Goal: Task Accomplishment & Management: Use online tool/utility

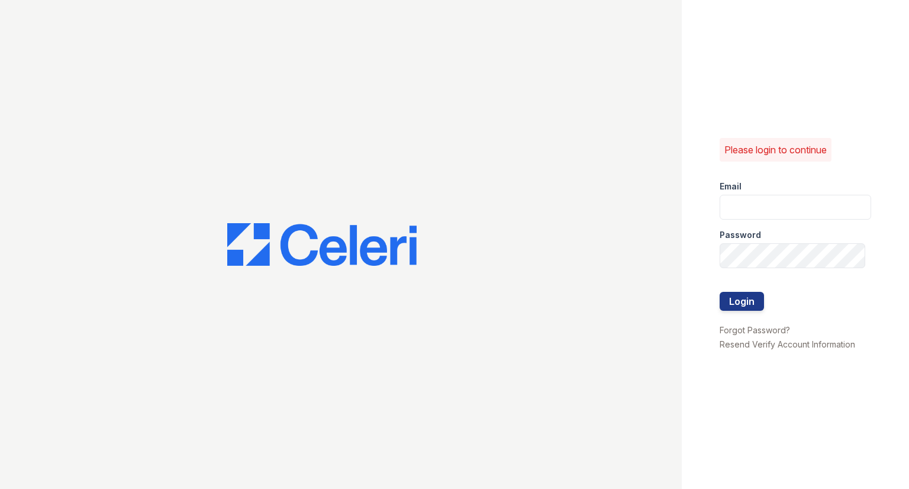
click at [847, 225] on div "Password" at bounding box center [794, 231] width 151 height 24
click at [835, 214] on input "email" at bounding box center [794, 207] width 151 height 25
type input "raindance3@cafmanagement.com"
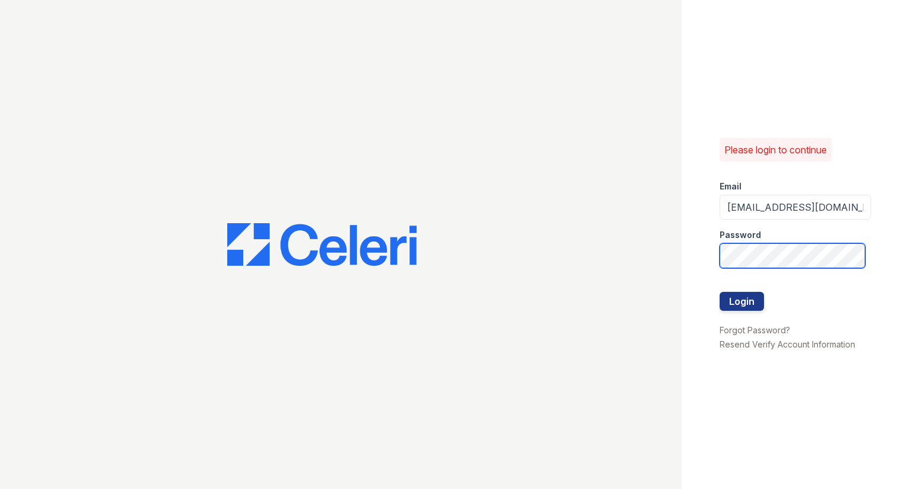
click at [719, 292] on button "Login" at bounding box center [741, 301] width 44 height 19
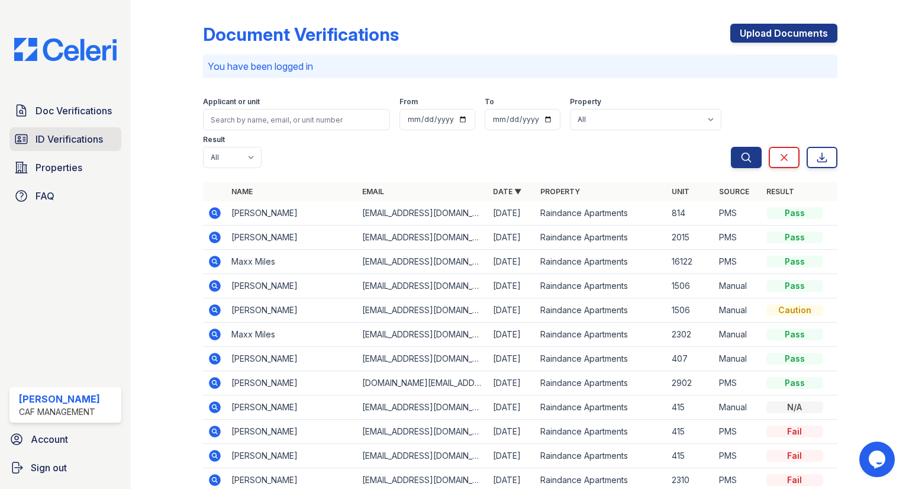
click at [79, 128] on link "ID Verifications" at bounding box center [65, 139] width 112 height 24
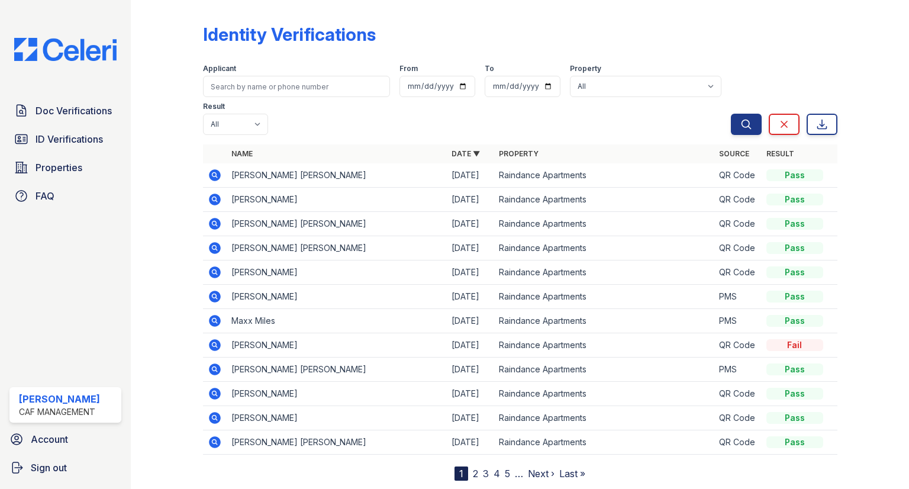
click at [208, 168] on icon at bounding box center [215, 175] width 14 height 14
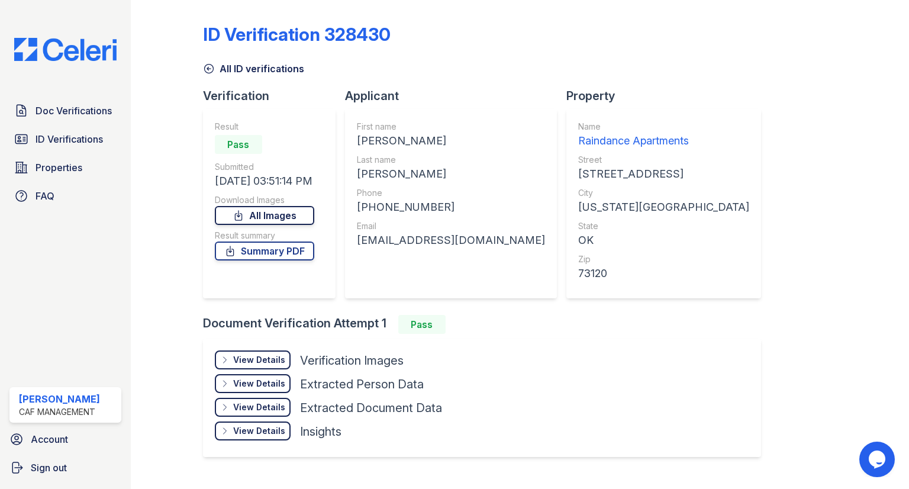
click at [301, 214] on link "All Images" at bounding box center [264, 215] width 99 height 19
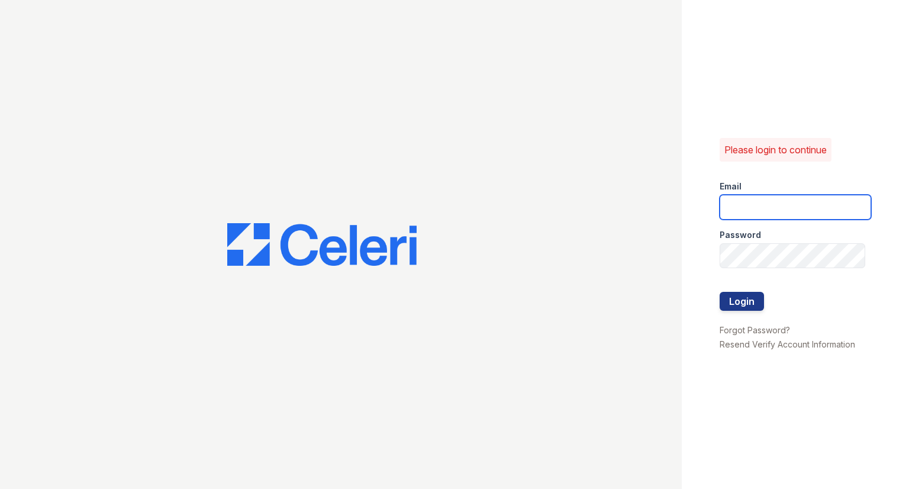
click at [807, 199] on input "email" at bounding box center [794, 207] width 151 height 25
type input "Raindance3@cafmanagement.com"
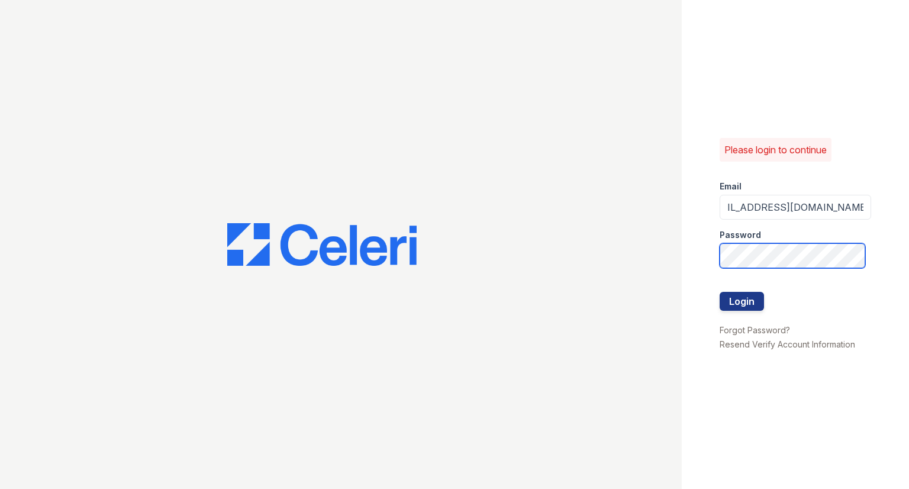
scroll to position [0, 0]
click at [719, 292] on button "Login" at bounding box center [741, 301] width 44 height 19
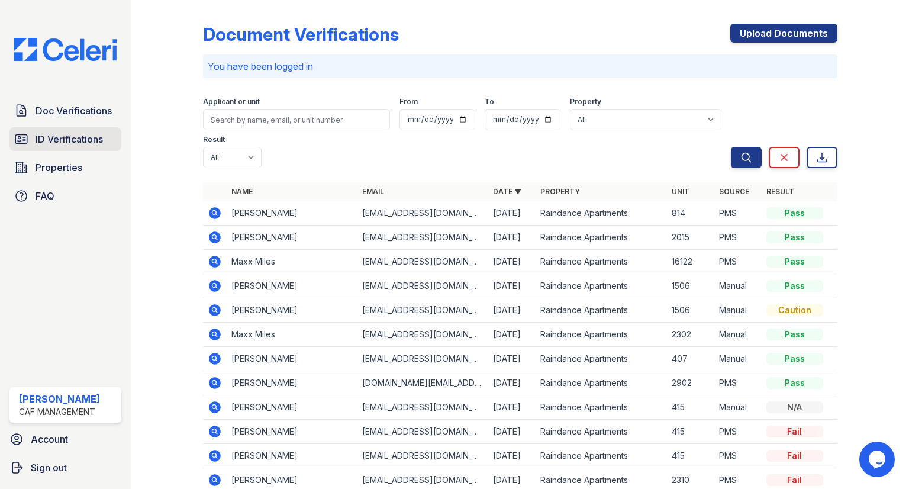
drag, startPoint x: 93, startPoint y: 127, endPoint x: 84, endPoint y: 143, distance: 18.6
click at [93, 126] on div "Doc Verifications ID Verifications Properties FAQ" at bounding box center [65, 153] width 121 height 109
click at [84, 143] on span "ID Verifications" at bounding box center [68, 139] width 67 height 14
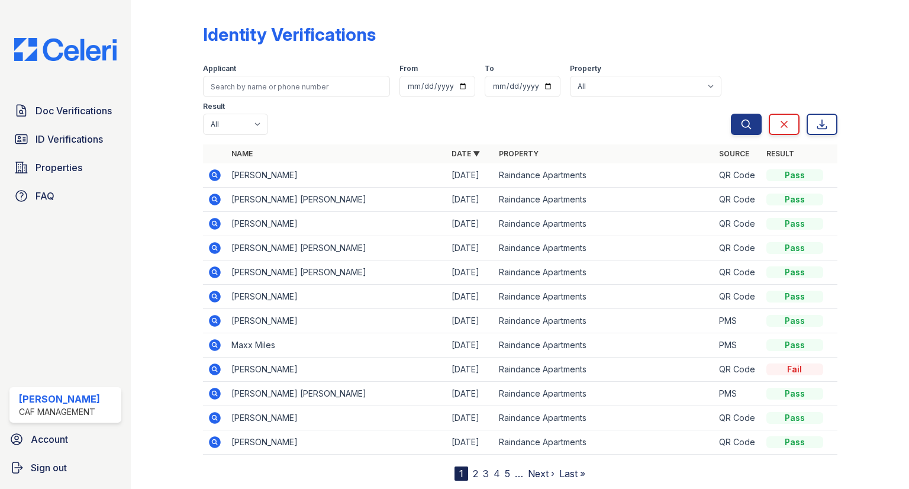
click at [212, 168] on icon at bounding box center [215, 175] width 14 height 14
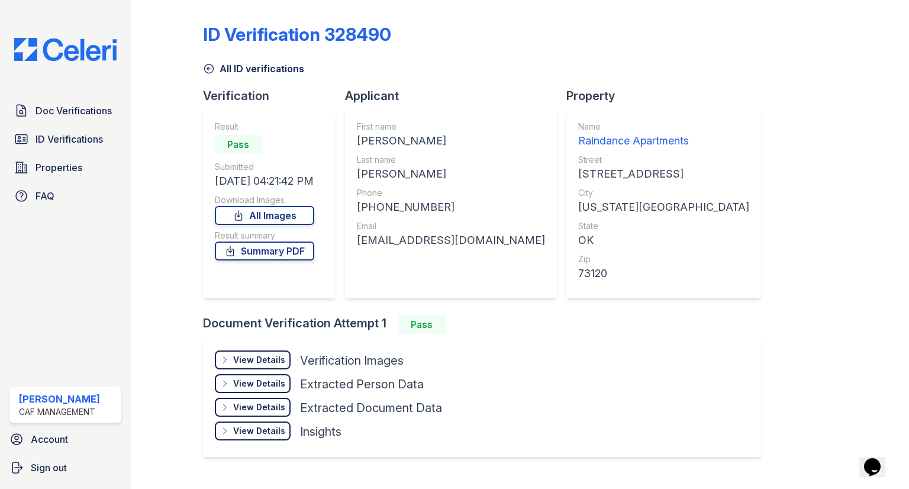
click at [139, 203] on div "ID Verification 328490 All ID verifications Verification Result Pass Submitted …" at bounding box center [520, 244] width 778 height 489
click at [54, 135] on span "ID Verifications" at bounding box center [68, 139] width 67 height 14
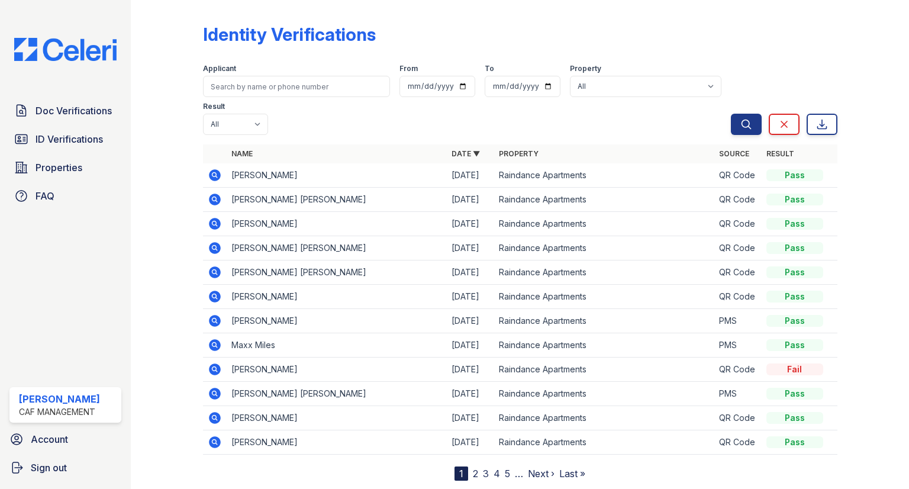
click at [94, 88] on div "Doc Verifications ID Verifications Properties FAQ Summer [PERSON_NAME] CAF Mana…" at bounding box center [65, 244] width 131 height 489
click at [81, 137] on span "ID Verifications" at bounding box center [68, 139] width 67 height 14
click at [215, 192] on icon at bounding box center [215, 199] width 14 height 14
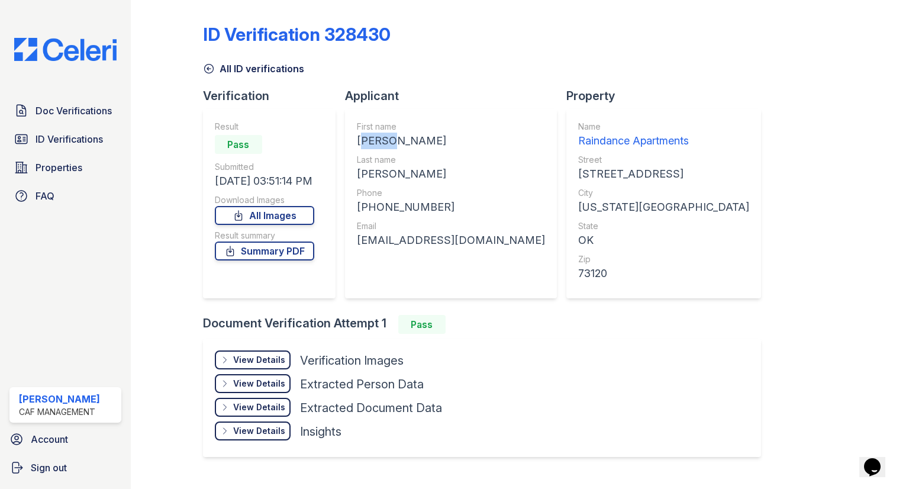
drag, startPoint x: 387, startPoint y: 147, endPoint x: 373, endPoint y: 153, distance: 15.4
click at [360, 147] on div "[PERSON_NAME]" at bounding box center [451, 141] width 188 height 17
copy div "MAYA"
drag, startPoint x: 417, startPoint y: 172, endPoint x: 357, endPoint y: 173, distance: 59.8
click at [351, 177] on div "First name MAYA REGENE JOVAUGHN Last name WILLIAMS Phone +14058987201 Email may…" at bounding box center [451, 203] width 212 height 189
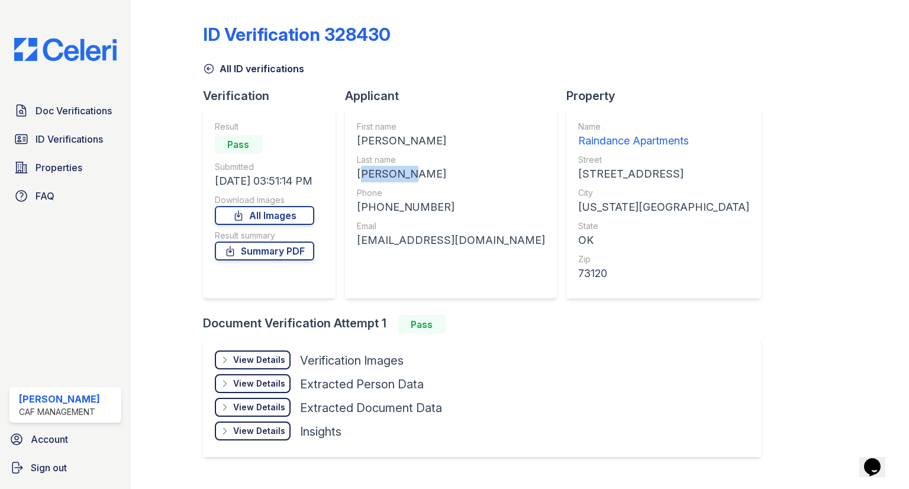
copy div "WILLIAMS"
drag, startPoint x: 436, startPoint y: 214, endPoint x: 350, endPoint y: 209, distance: 85.9
click at [350, 209] on div "First name MAYA REGENE JOVAUGHN Last name WILLIAMS Phone +14058987201 Email may…" at bounding box center [451, 203] width 212 height 189
copy div "+14058987201"
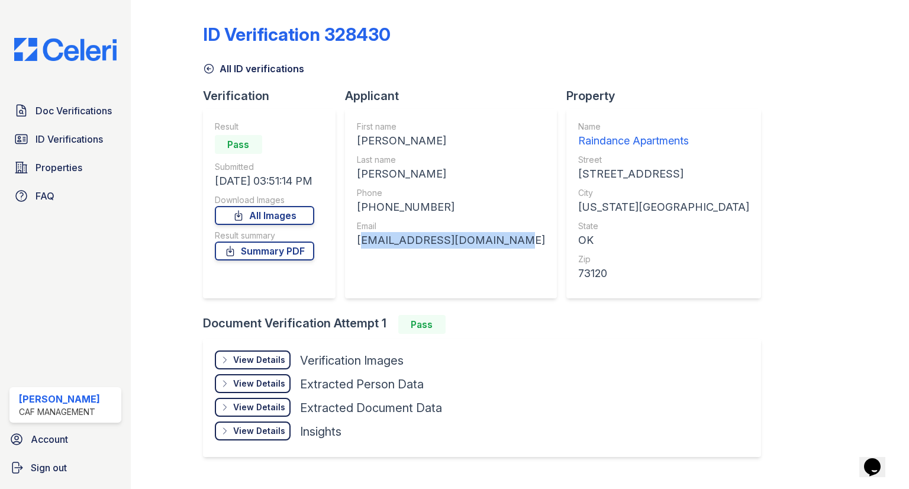
drag, startPoint x: 509, startPoint y: 243, endPoint x: 372, endPoint y: 242, distance: 137.8
click at [353, 245] on div "First name MAYA REGENE JOVAUGHN Last name WILLIAMS Phone +14058987201 Email may…" at bounding box center [451, 203] width 212 height 189
copy div "mayaz36williams@gmail.com"
